Goal: Transaction & Acquisition: Purchase product/service

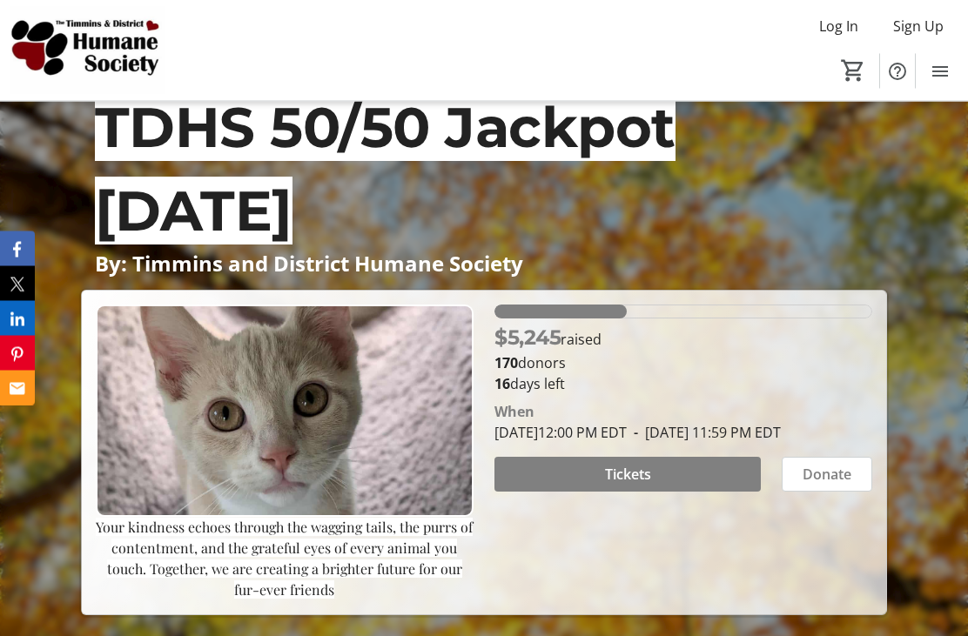
scroll to position [106, 0]
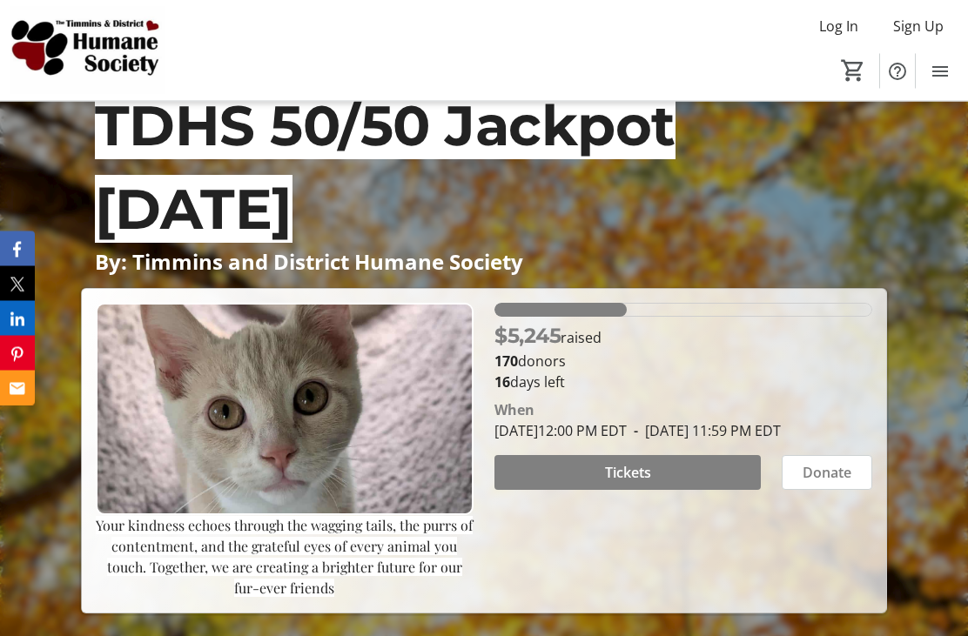
click at [624, 484] on span "Tickets" at bounding box center [628, 473] width 46 height 21
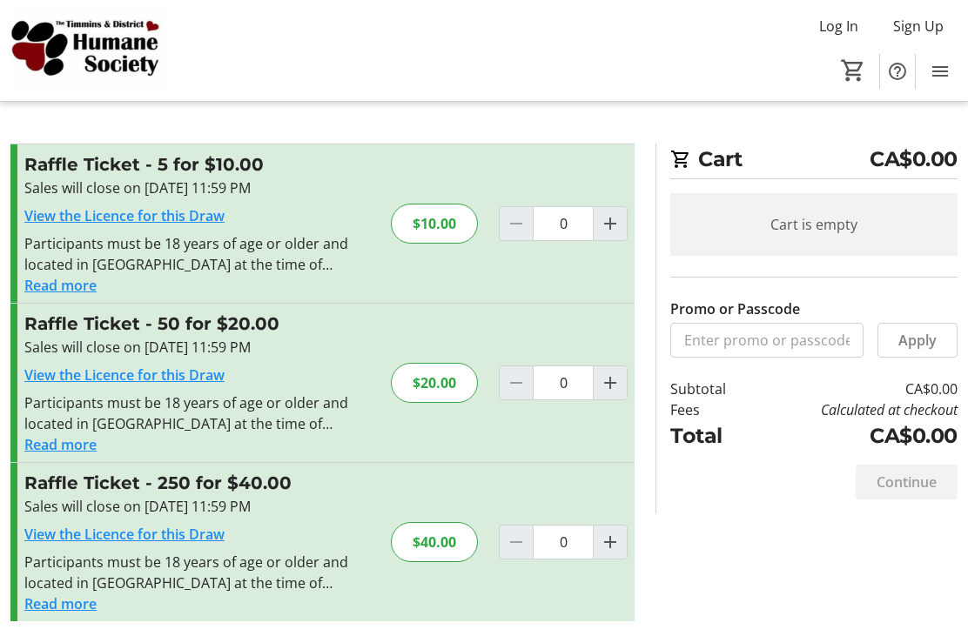
click at [608, 542] on mat-icon "Increment by one" at bounding box center [610, 542] width 21 height 21
type input "1"
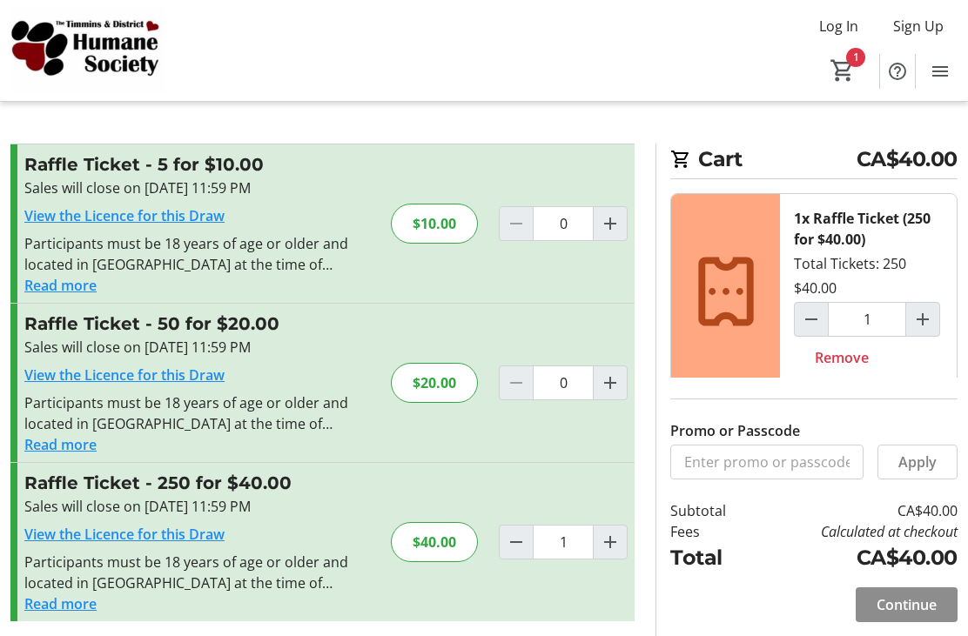
click at [911, 615] on span "Continue" at bounding box center [906, 604] width 60 height 21
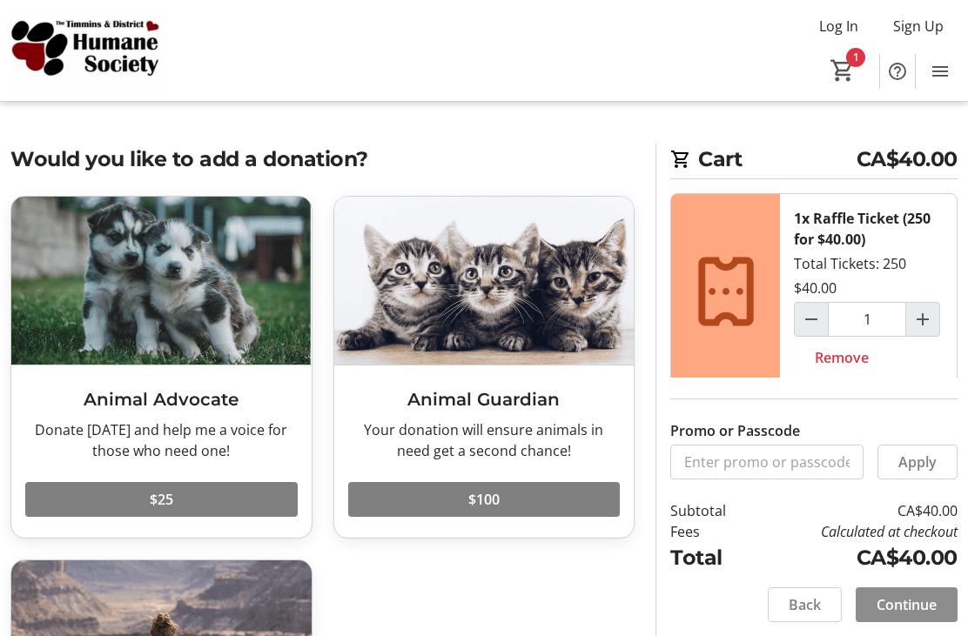
click at [915, 615] on span "Continue" at bounding box center [906, 604] width 60 height 21
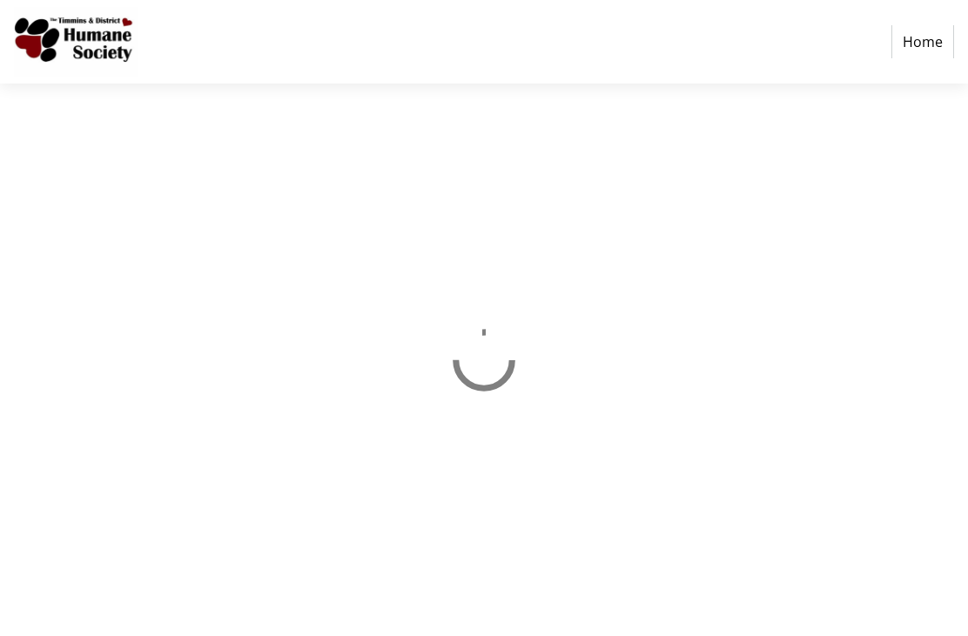
select select "CA"
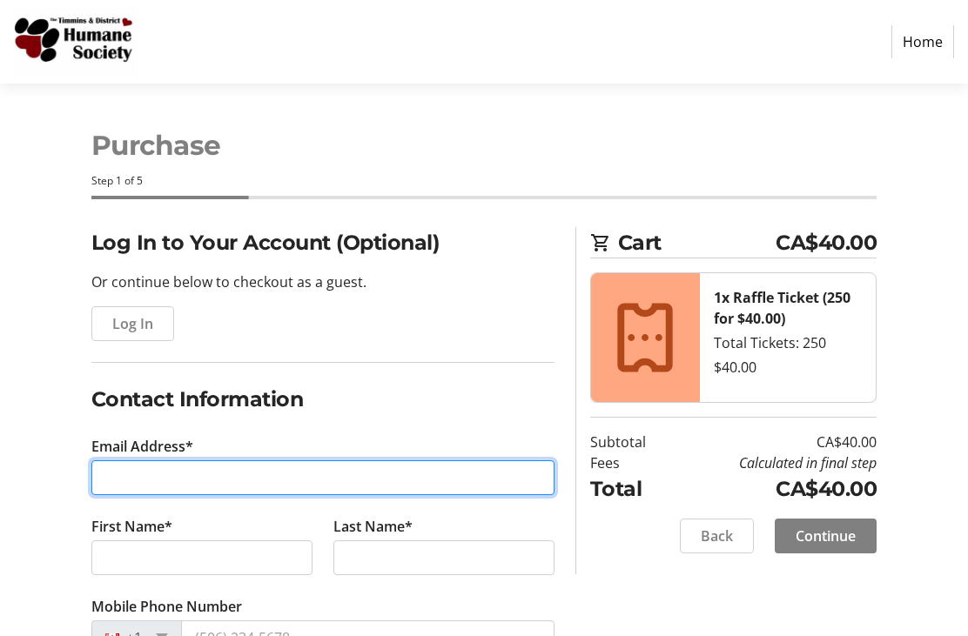
click at [372, 478] on input "Email Address*" at bounding box center [322, 477] width 463 height 35
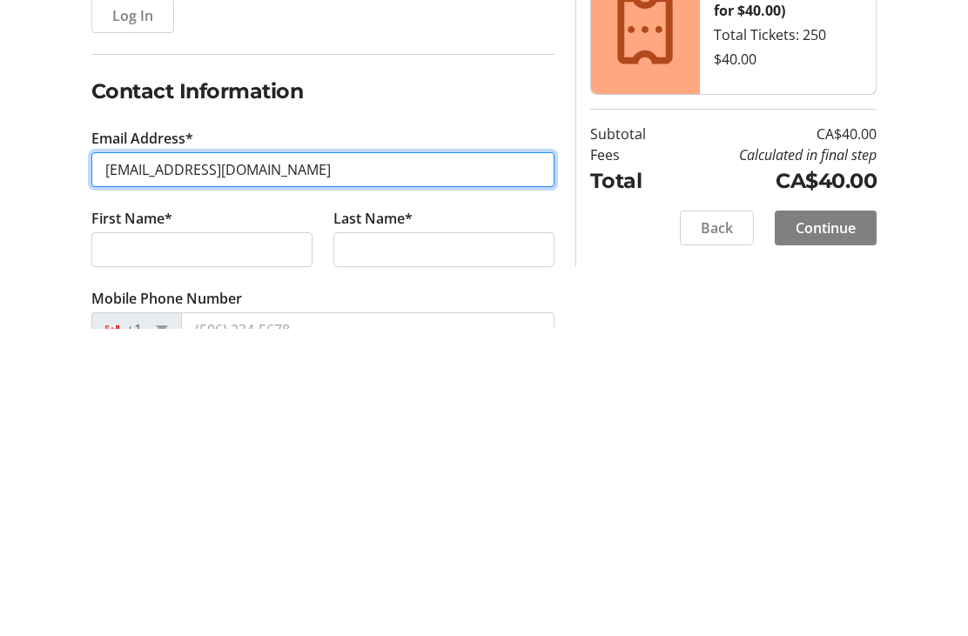
type input "[EMAIL_ADDRESS][DOMAIN_NAME]"
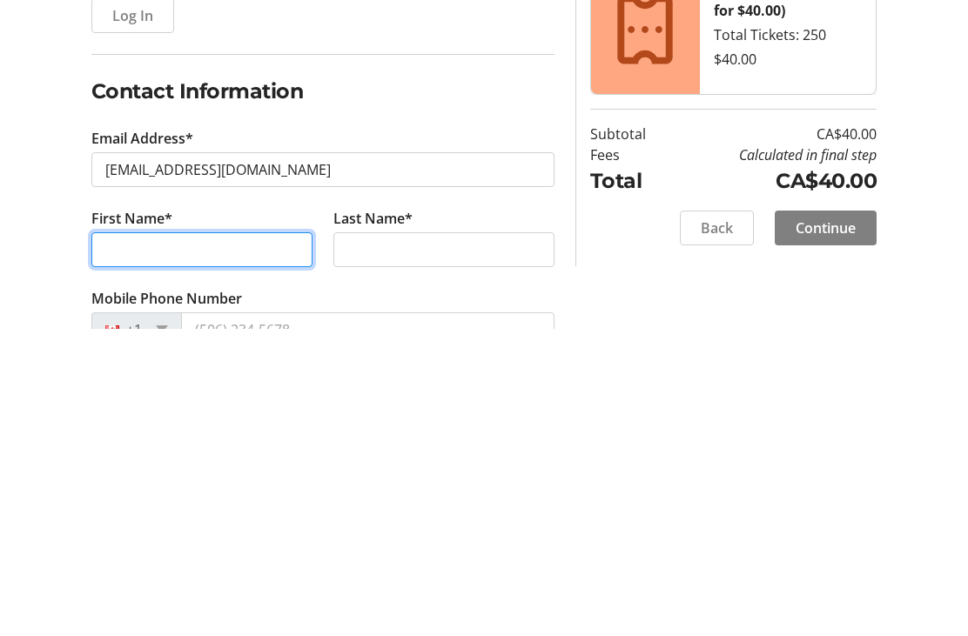
click at [278, 541] on input "First Name*" at bounding box center [201, 558] width 221 height 35
type input "[PERSON_NAME]"
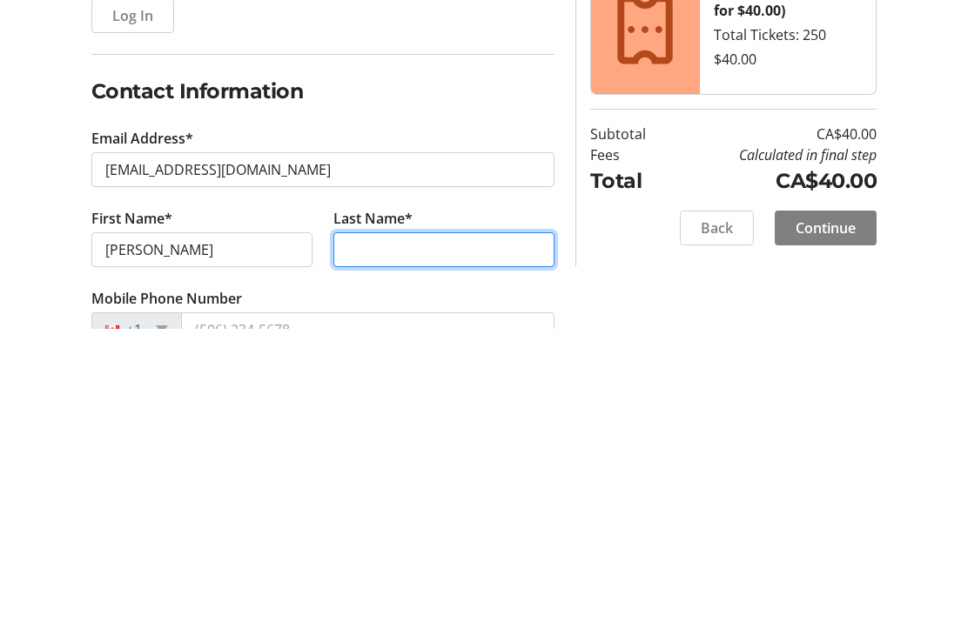
click at [426, 541] on input "Last Name*" at bounding box center [443, 558] width 221 height 35
type input "[PERSON_NAME]"
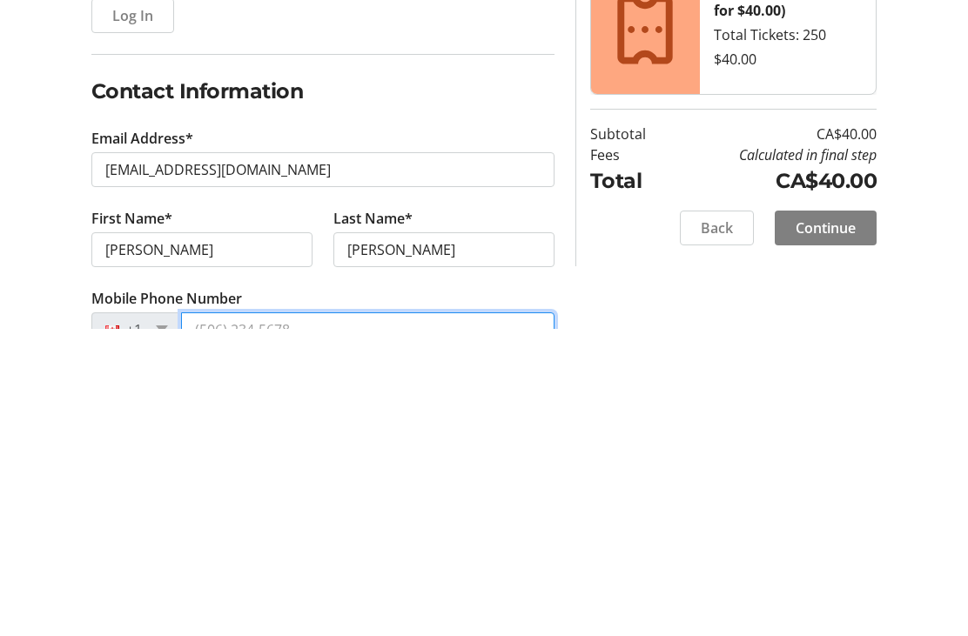
click at [393, 621] on input "Mobile Phone Number" at bounding box center [367, 638] width 373 height 35
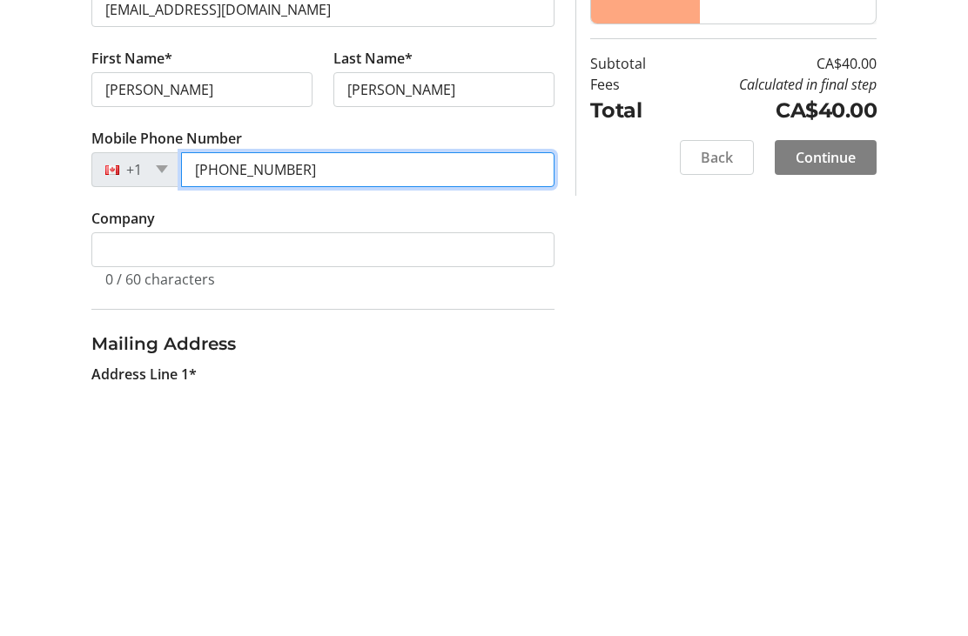
scroll to position [224, 0]
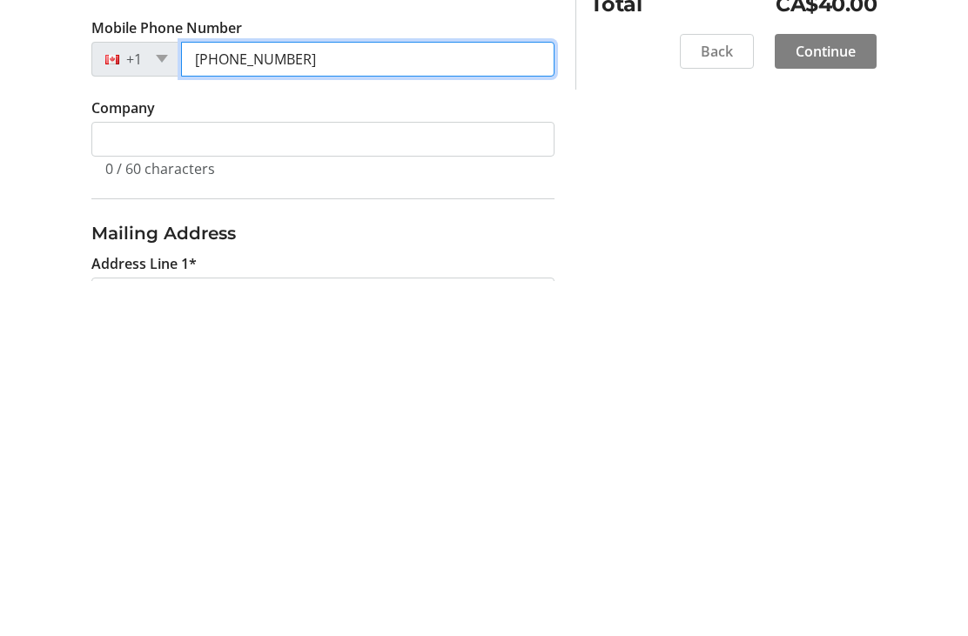
type input "[PHONE_NUMBER]"
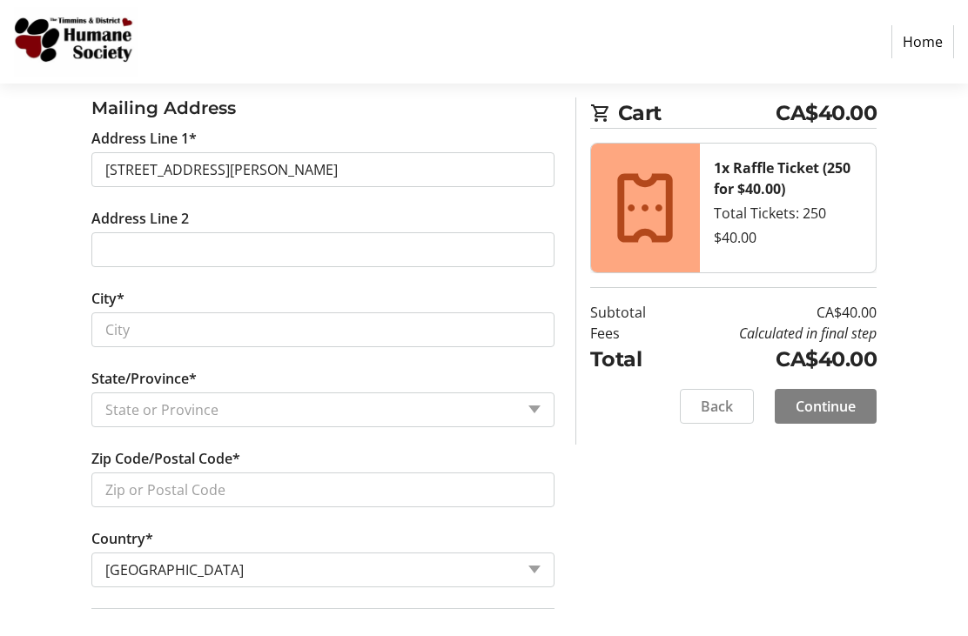
type input "[STREET_ADDRESS][PERSON_NAME]"
type input "Timmins"
select select "ON"
type input "P4N 7Z4"
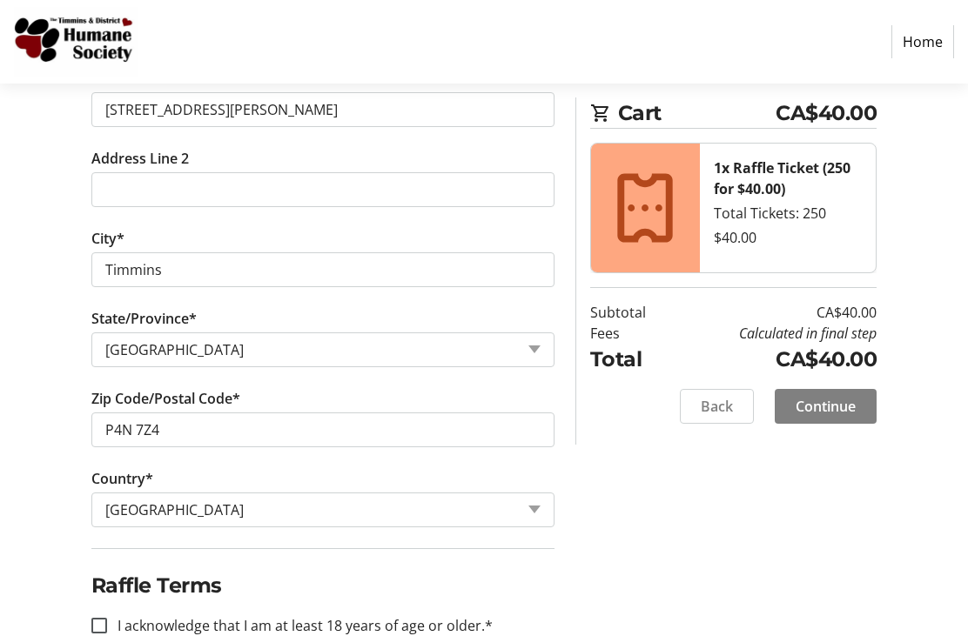
scroll to position [831, 0]
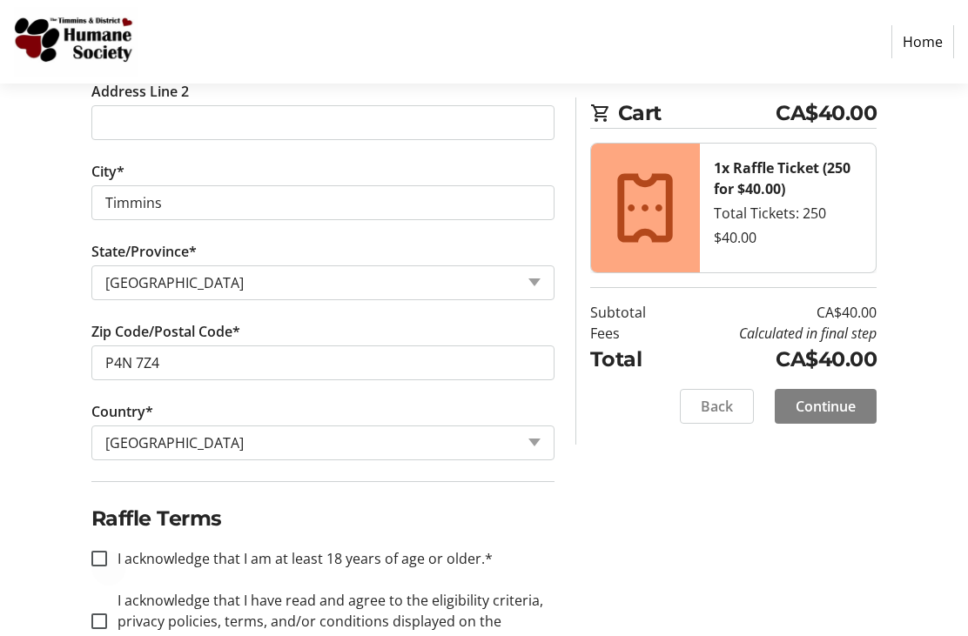
click at [107, 564] on div at bounding box center [99, 559] width 42 height 42
checkbox input "true"
click at [112, 626] on div at bounding box center [99, 622] width 42 height 42
checkbox input "true"
click at [830, 412] on span "Continue" at bounding box center [826, 406] width 60 height 21
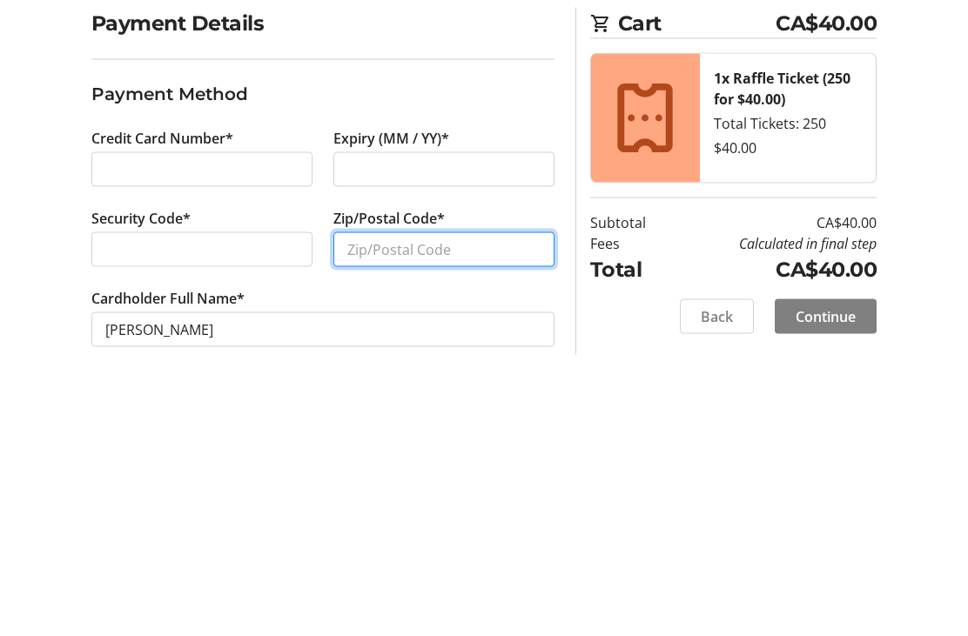
click at [445, 452] on input "Zip/Postal Code*" at bounding box center [443, 469] width 221 height 35
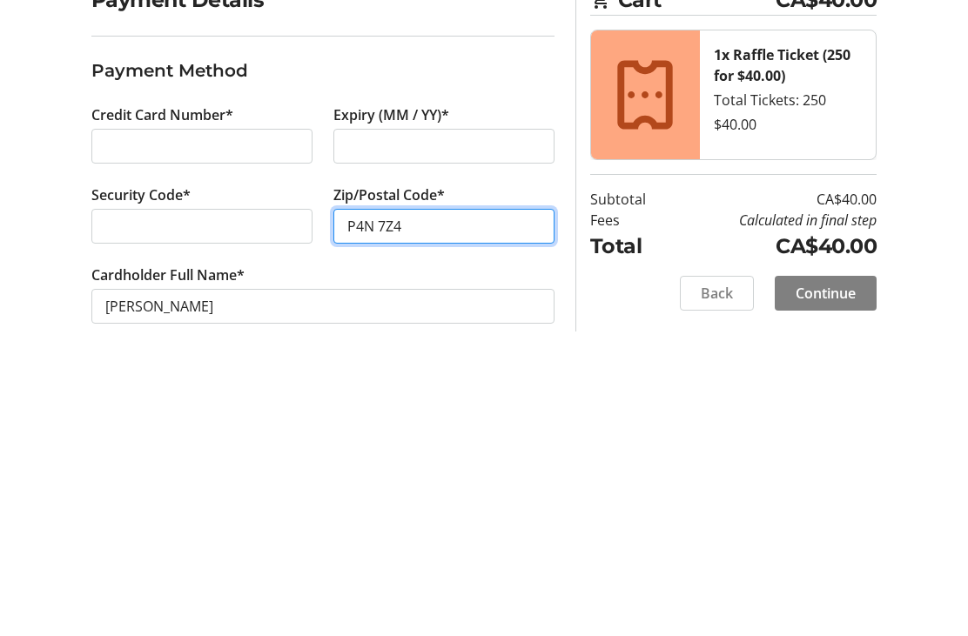
scroll to position [56, 0]
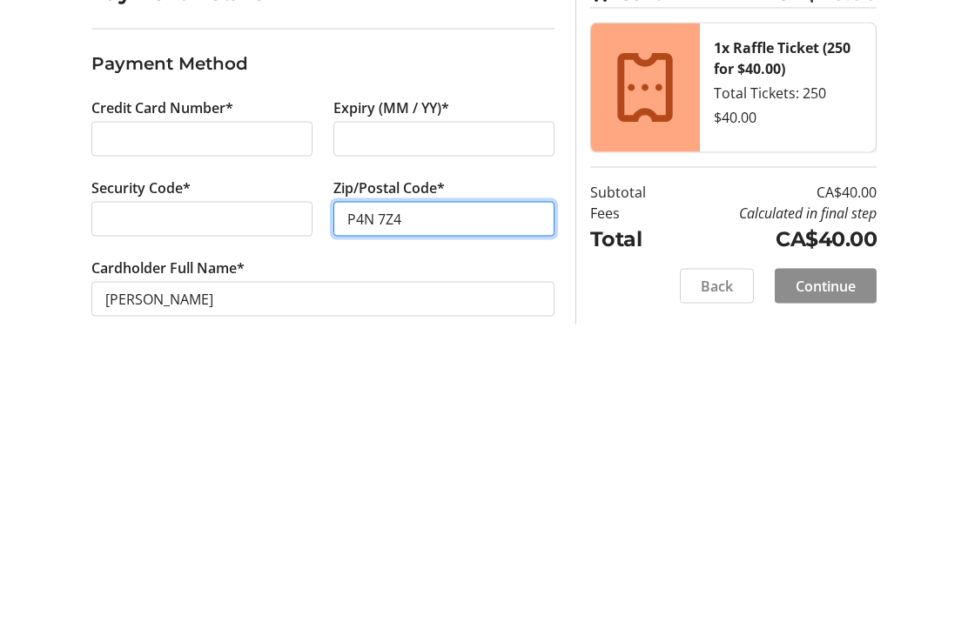
type input "P4N 7Z4"
click at [829, 526] on span "Continue" at bounding box center [826, 536] width 60 height 21
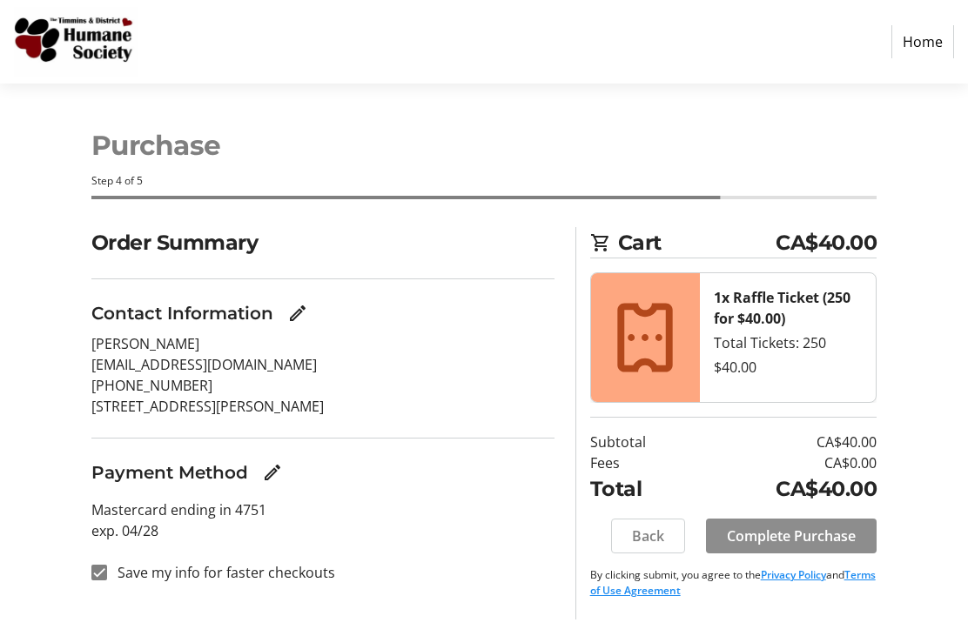
click at [790, 535] on span "Complete Purchase" at bounding box center [791, 536] width 129 height 21
